Goal: Task Accomplishment & Management: Manage account settings

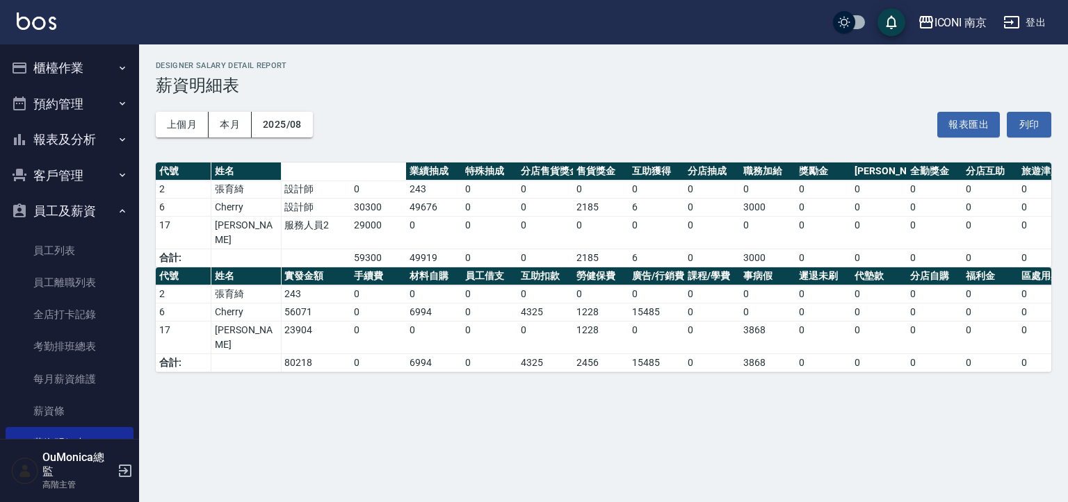
scroll to position [0, 216]
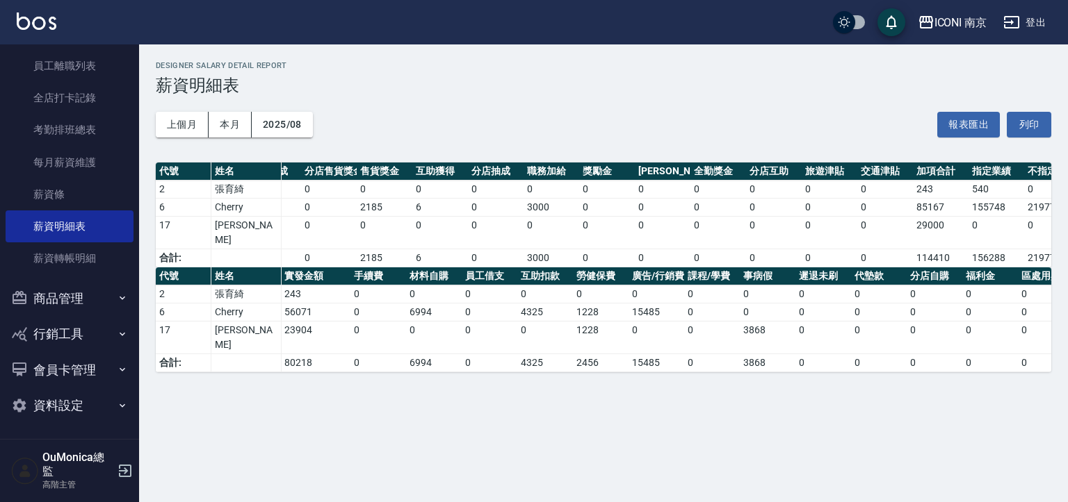
click at [630, 354] on td "15485" at bounding box center [656, 363] width 56 height 18
click at [700, 354] on td "0" at bounding box center [712, 363] width 56 height 18
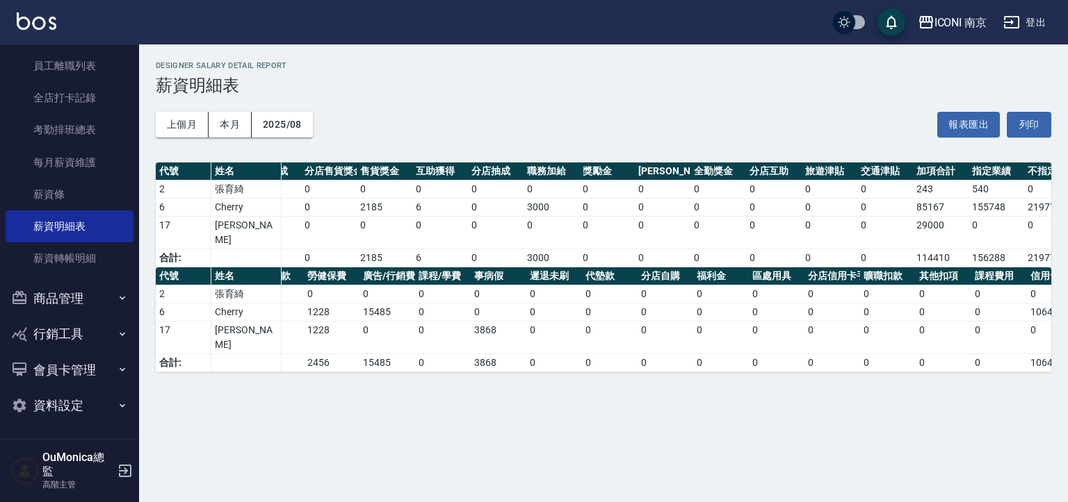
scroll to position [0, 268]
click at [942, 20] on div "ICONI 南京" at bounding box center [960, 22] width 53 height 17
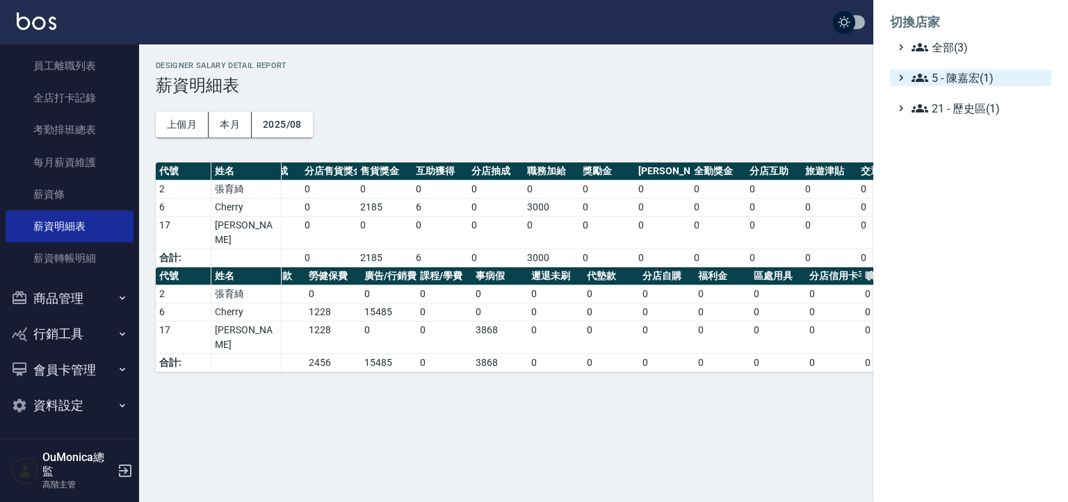
click at [960, 81] on span "5 - 陳嘉宏(1)" at bounding box center [978, 78] width 134 height 17
click at [963, 96] on span "5.02 - 歐芷辰(2)" at bounding box center [985, 94] width 120 height 17
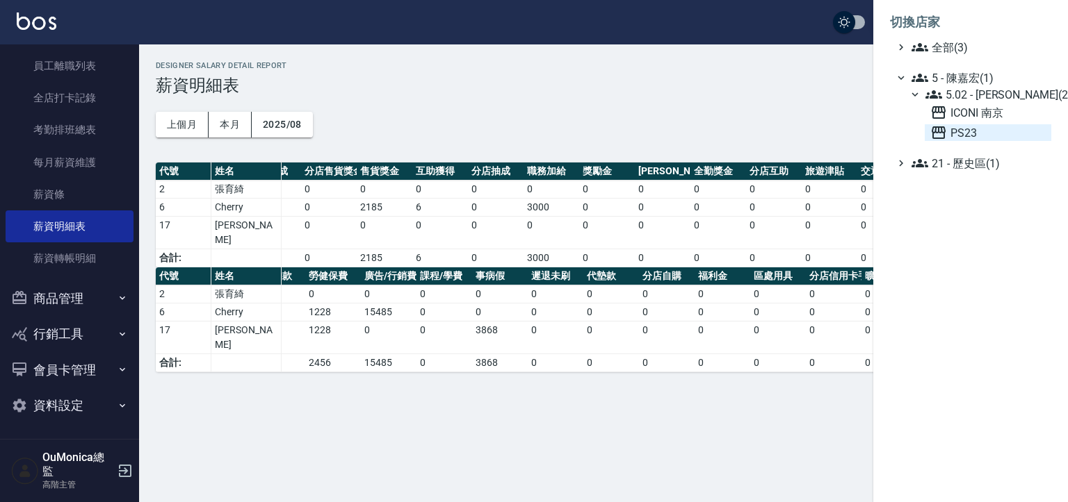
click at [944, 136] on icon at bounding box center [938, 132] width 14 height 13
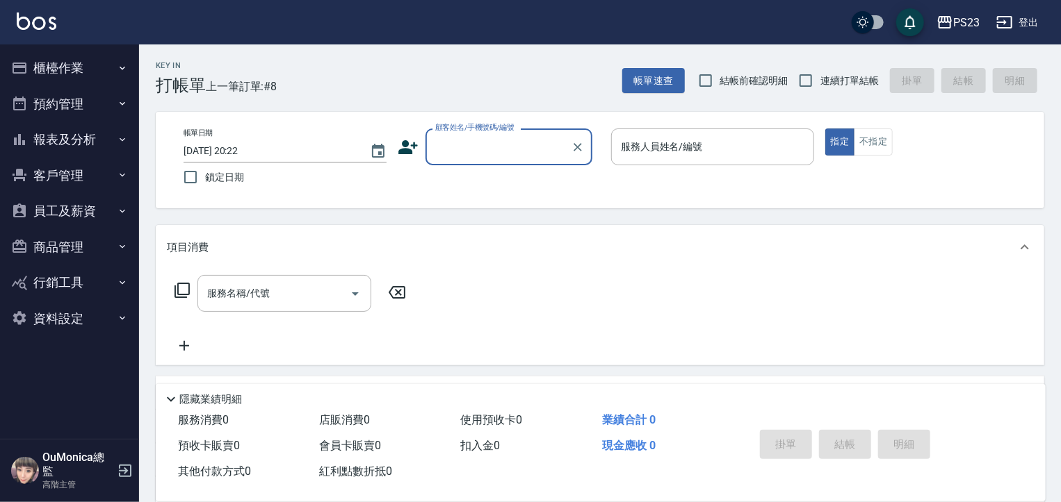
click at [99, 214] on button "員工及薪資" at bounding box center [70, 211] width 128 height 36
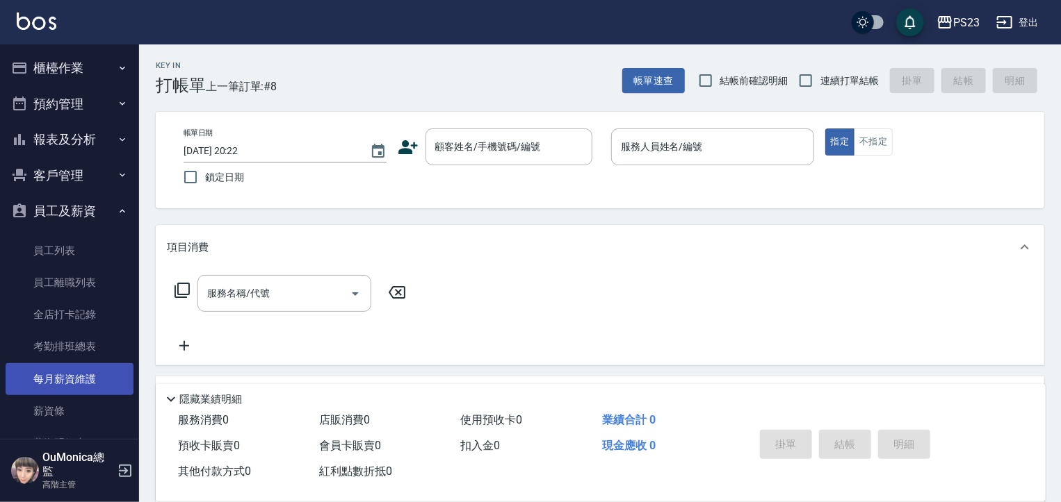
click at [86, 377] on link "每月薪資維護" at bounding box center [70, 379] width 128 height 32
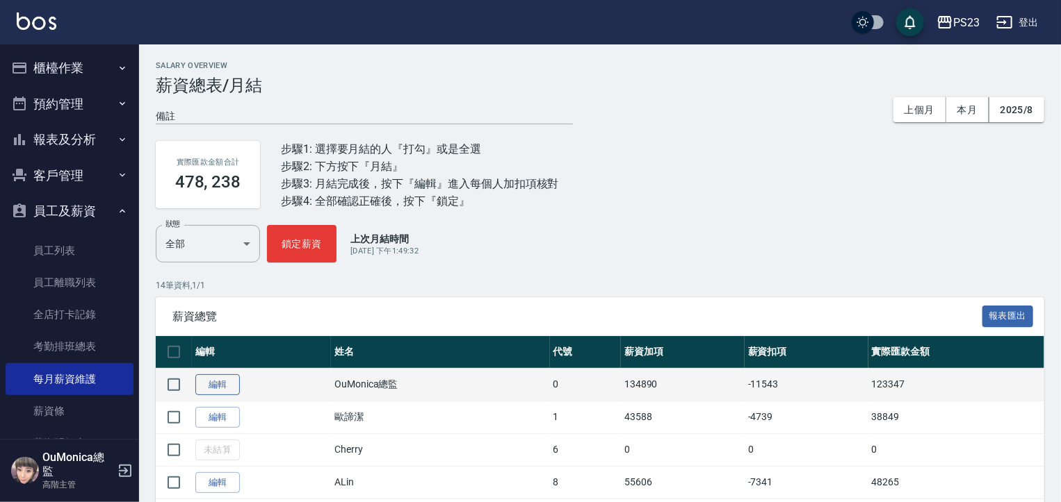
click at [232, 382] on link "編輯" at bounding box center [217, 386] width 44 height 22
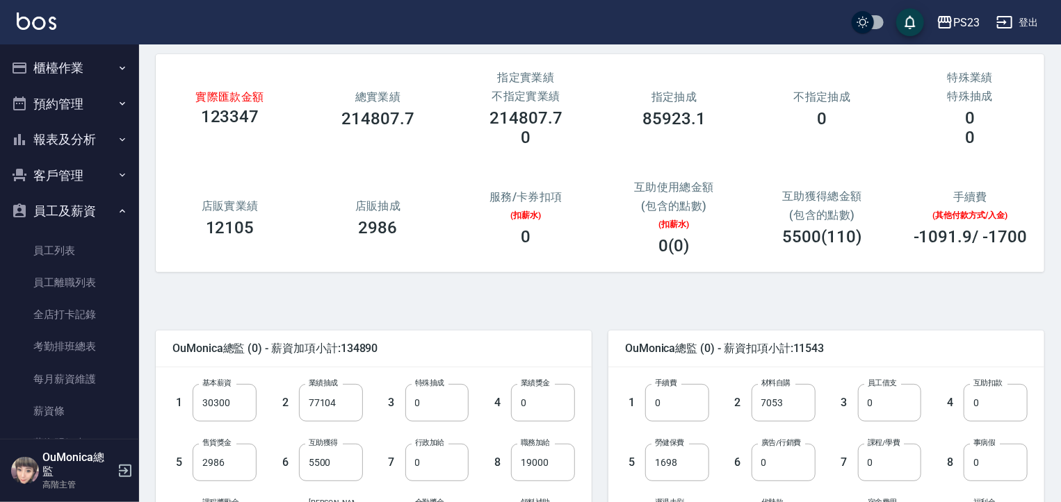
scroll to position [67, 0]
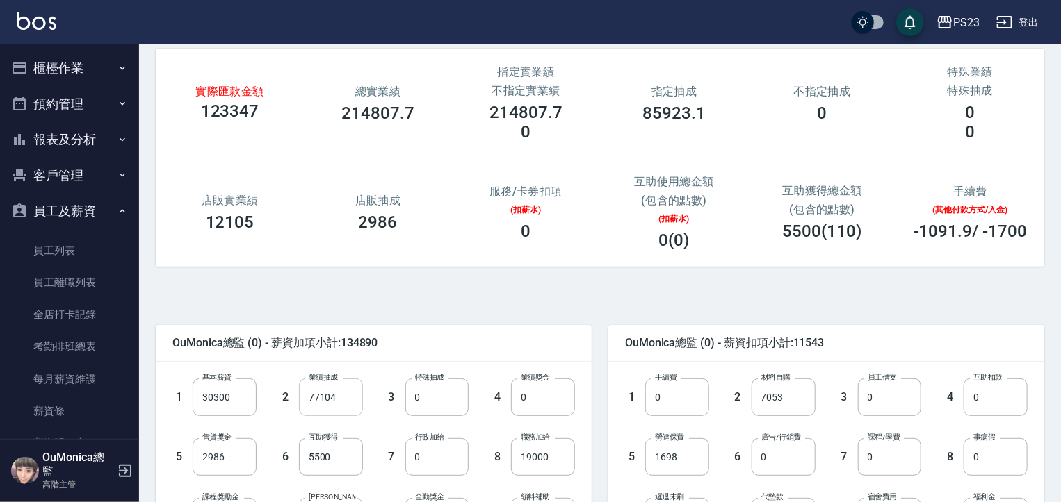
click at [327, 404] on input "77104" at bounding box center [331, 398] width 64 height 38
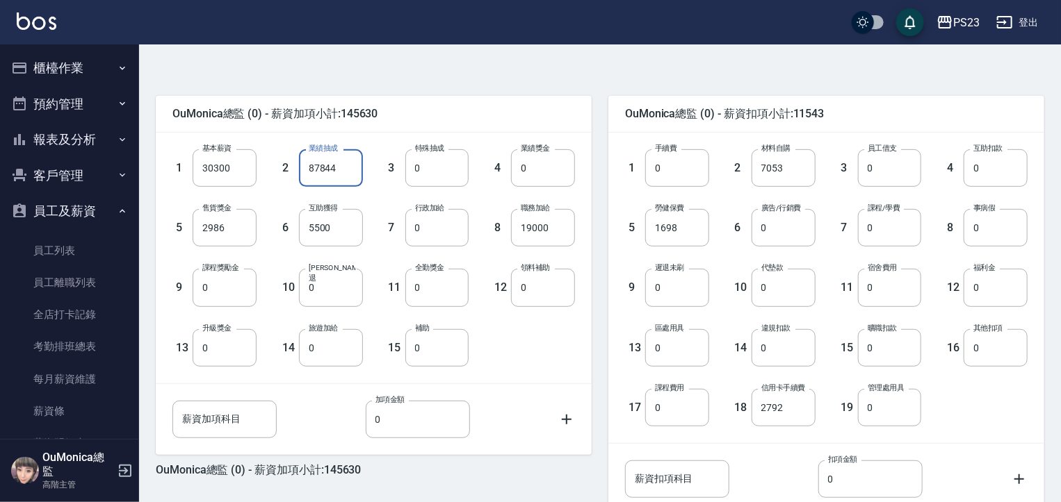
scroll to position [278, 0]
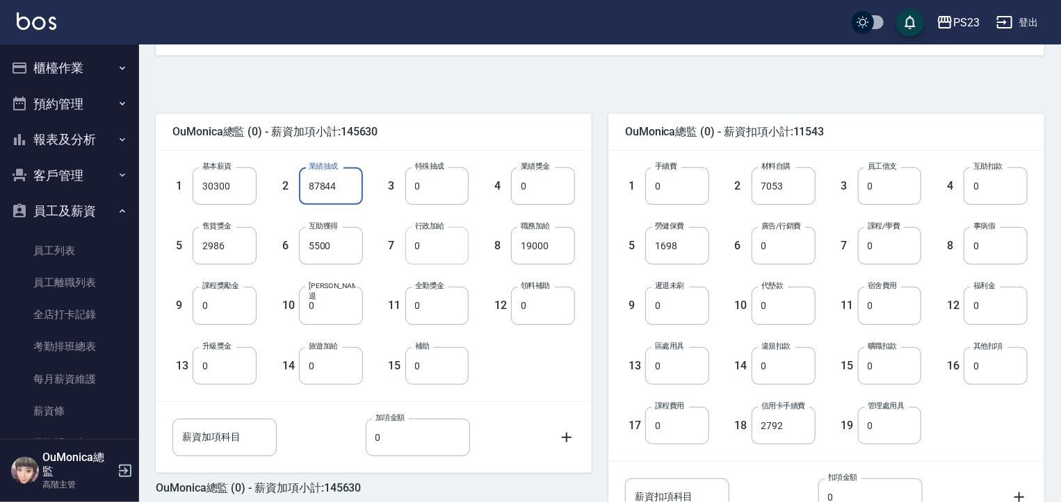
type input "87844"
click at [434, 246] on input "0" at bounding box center [437, 246] width 64 height 38
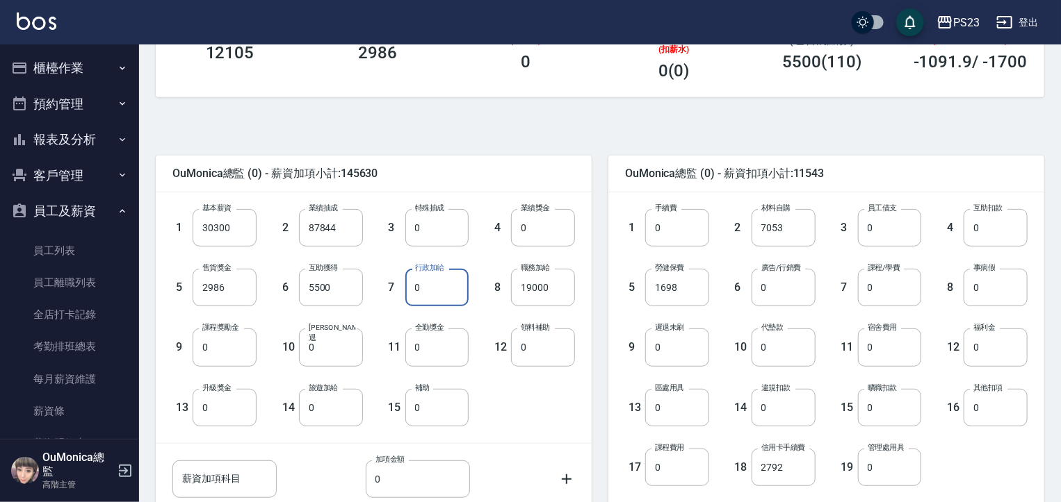
scroll to position [238, 0]
click at [436, 229] on input "0" at bounding box center [437, 227] width 64 height 38
click at [203, 347] on input "0" at bounding box center [225, 346] width 64 height 38
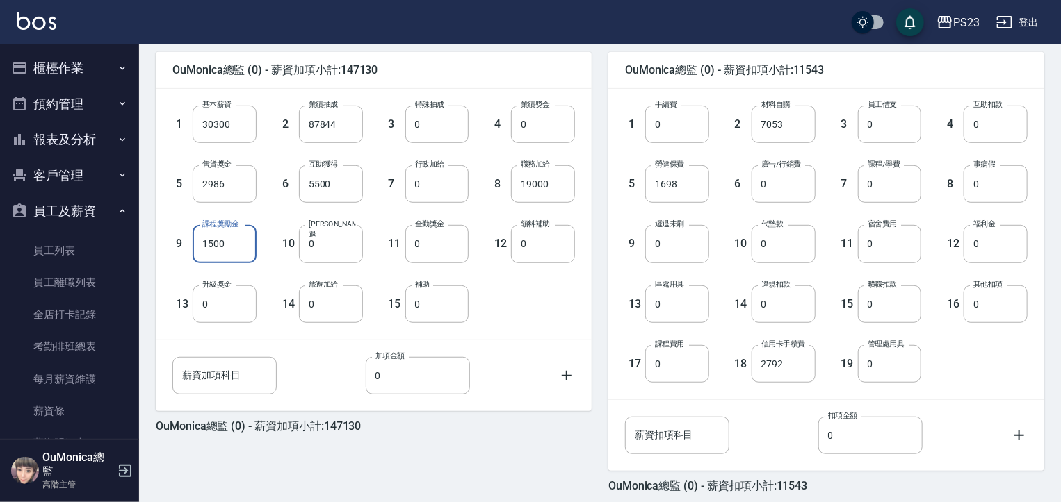
scroll to position [332, 0]
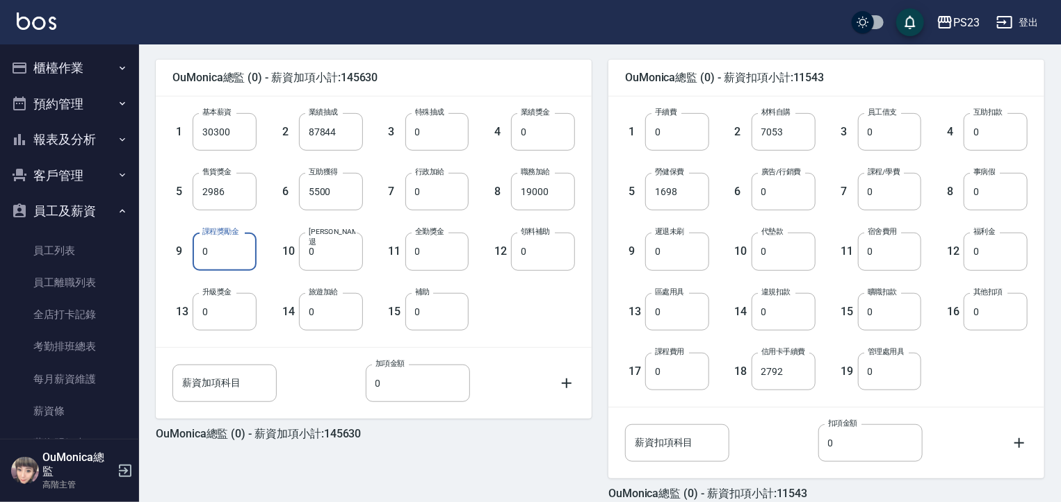
type input "0"
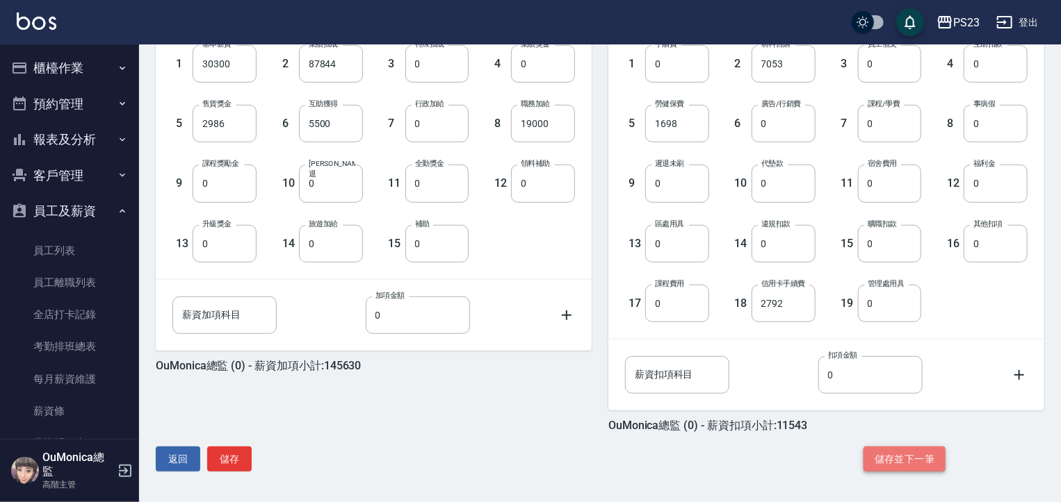
click at [911, 451] on button "儲存並下一筆" at bounding box center [904, 460] width 82 height 26
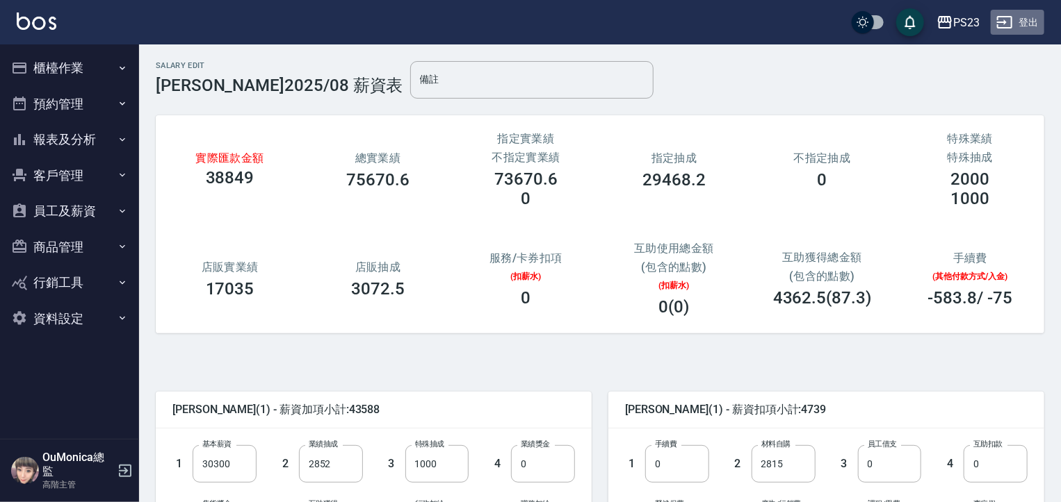
click at [1043, 26] on button "登出" at bounding box center [1017, 23] width 54 height 26
